Goal: Task Accomplishment & Management: Use online tool/utility

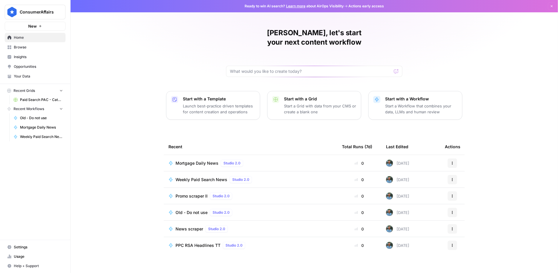
click at [94, 131] on div "[PERSON_NAME], let's start your next content workflow Start with a Template Lau…" at bounding box center [314, 140] width 487 height 280
